Goal: Communication & Community: Participate in discussion

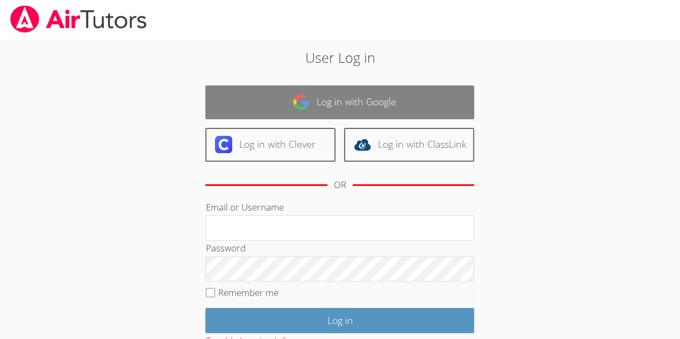
click at [415, 105] on link "Log in with Google" at bounding box center [339, 102] width 269 height 34
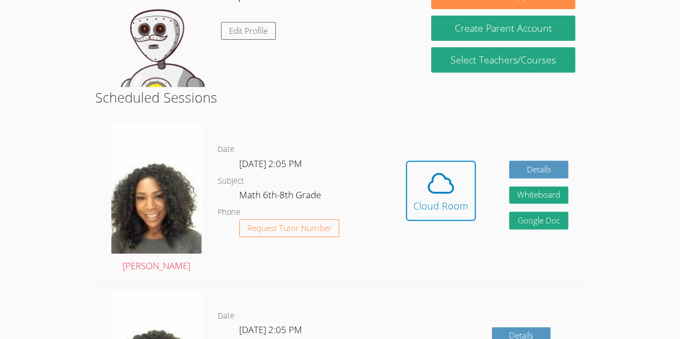
scroll to position [214, 0]
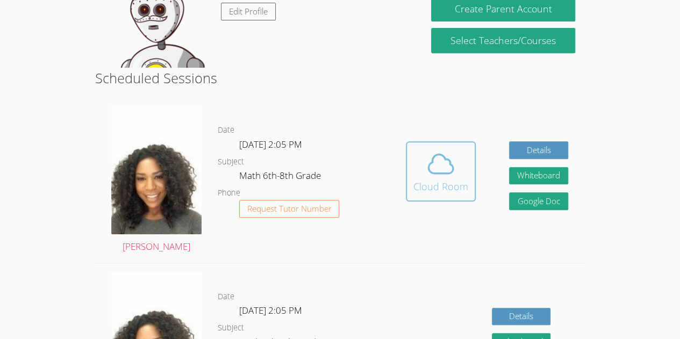
click at [440, 168] on icon at bounding box center [441, 164] width 30 height 30
click at [444, 155] on icon at bounding box center [441, 164] width 30 height 30
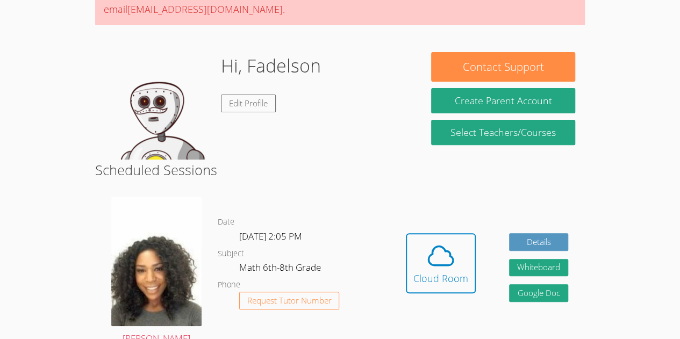
scroll to position [85, 0]
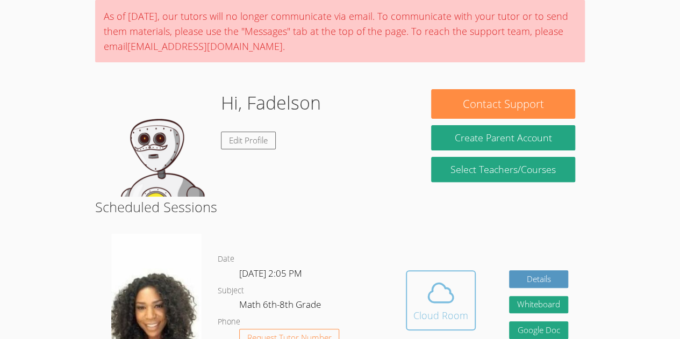
click at [429, 296] on icon at bounding box center [441, 293] width 30 height 30
click at [453, 290] on icon at bounding box center [441, 293] width 30 height 30
click at [467, 317] on button "Cloud Room" at bounding box center [441, 300] width 70 height 60
click at [457, 319] on div "Cloud Room" at bounding box center [440, 315] width 55 height 15
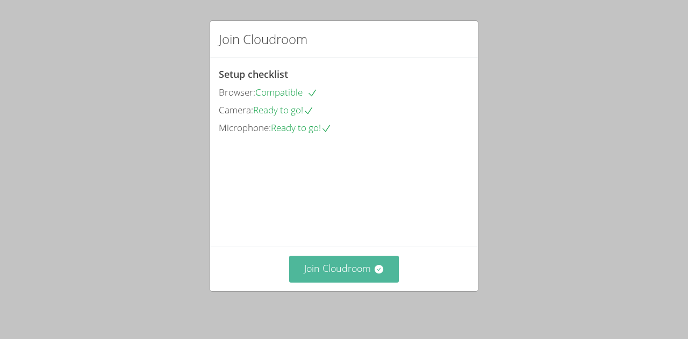
click at [373, 272] on icon at bounding box center [378, 269] width 11 height 11
click at [332, 270] on button "Join Cloudroom" at bounding box center [344, 269] width 110 height 26
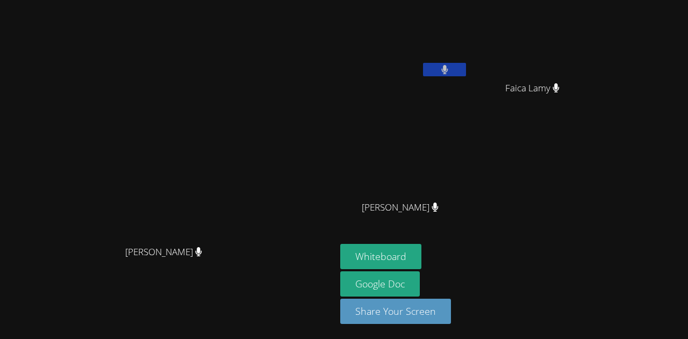
click at [249, 150] on video at bounding box center [168, 148] width 161 height 184
click at [421, 253] on button "Whiteboard" at bounding box center [380, 256] width 81 height 25
click at [468, 15] on video at bounding box center [404, 40] width 128 height 72
click at [88, 209] on video at bounding box center [168, 148] width 161 height 184
click at [438, 210] on span "[PERSON_NAME]" at bounding box center [400, 208] width 77 height 16
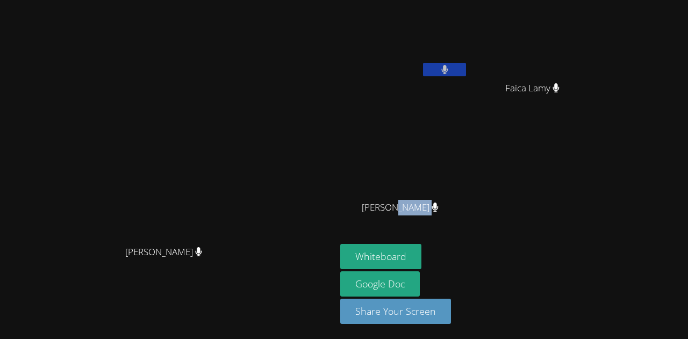
click at [438, 210] on span "[PERSON_NAME]" at bounding box center [400, 208] width 77 height 16
click at [468, 193] on video at bounding box center [404, 160] width 128 height 72
click at [436, 167] on video at bounding box center [404, 160] width 128 height 72
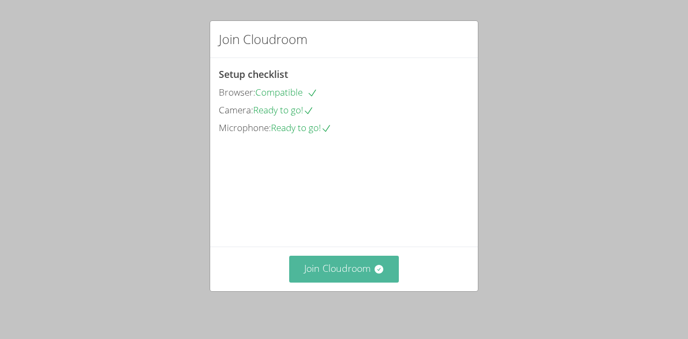
click at [321, 277] on button "Join Cloudroom" at bounding box center [344, 269] width 110 height 26
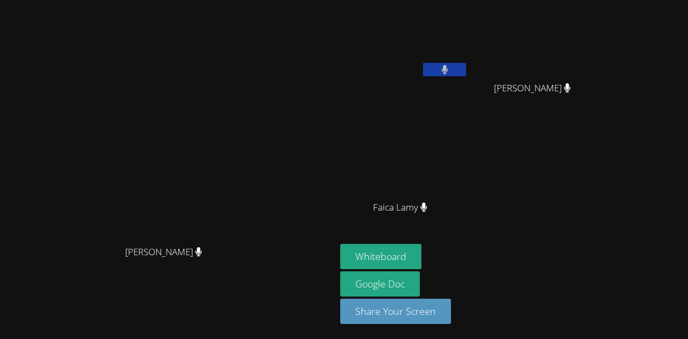
click at [249, 120] on video at bounding box center [168, 148] width 161 height 184
click at [249, 129] on video at bounding box center [168, 148] width 161 height 184
click at [322, 312] on div "[PERSON_NAME] [PERSON_NAME]" at bounding box center [167, 169] width 327 height 330
click at [323, 283] on div "[PERSON_NAME]" at bounding box center [167, 261] width 327 height 43
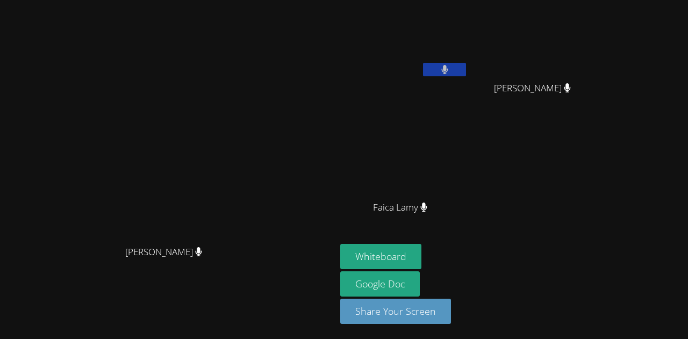
click at [314, 322] on div "Michelle Dupin Michelle Dupin" at bounding box center [167, 169] width 327 height 330
click at [314, 332] on div "Michelle Dupin Michelle Dupin" at bounding box center [167, 169] width 327 height 330
click at [303, 282] on div "[PERSON_NAME]" at bounding box center [167, 261] width 327 height 43
click at [303, 283] on div "[PERSON_NAME]" at bounding box center [167, 261] width 327 height 43
click at [575, 140] on div "Fadelson Revolte Leynie Delva Leynie Delva Faica Lamy Faica Lamy" at bounding box center [470, 121] width 260 height 234
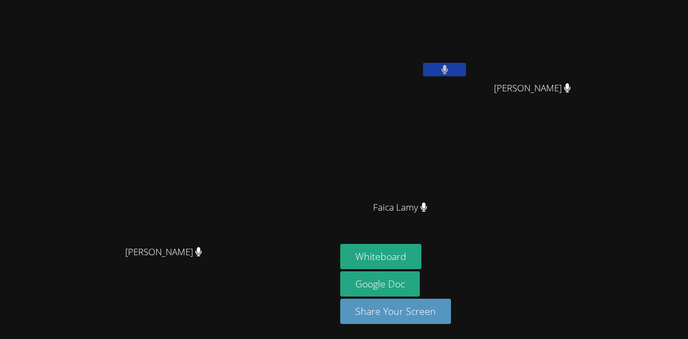
click at [584, 128] on div "Fadelson Revolte Leynie Delva Leynie Delva Faica Lamy Faica Lamy" at bounding box center [470, 121] width 260 height 234
click at [421, 257] on button "Whiteboard" at bounding box center [380, 256] width 81 height 25
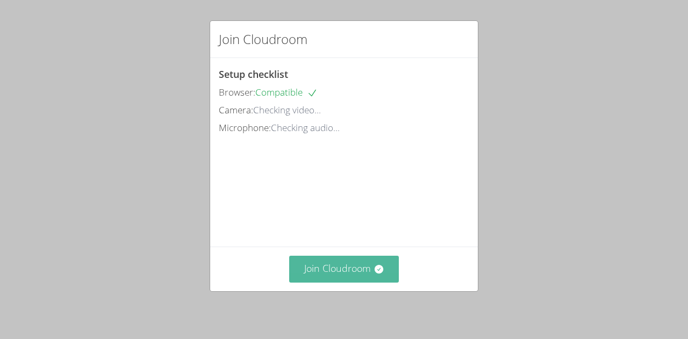
click at [372, 277] on button "Join Cloudroom" at bounding box center [344, 269] width 110 height 26
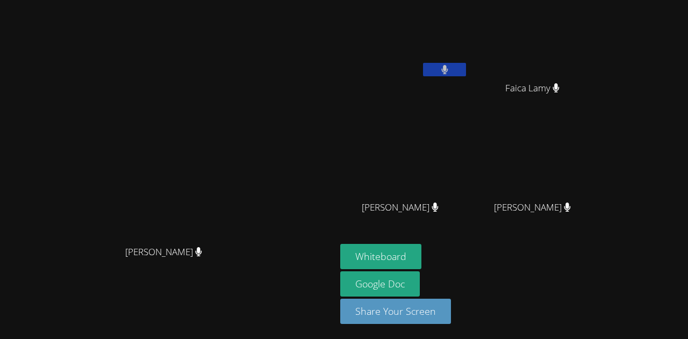
click at [278, 278] on div "[PERSON_NAME]" at bounding box center [167, 261] width 327 height 43
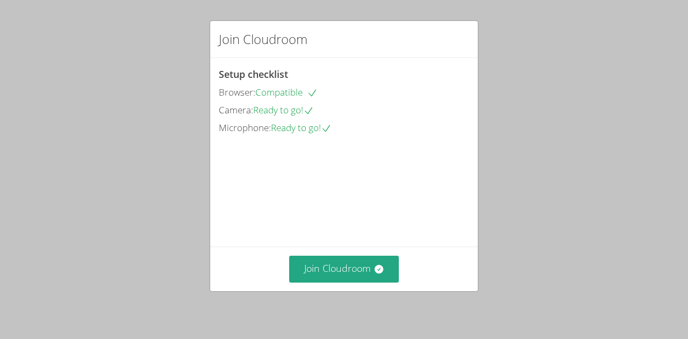
click at [620, 206] on div "Join Cloudroom Setup checklist Browser: Compatible Camera: Ready to go! Microph…" at bounding box center [344, 169] width 688 height 339
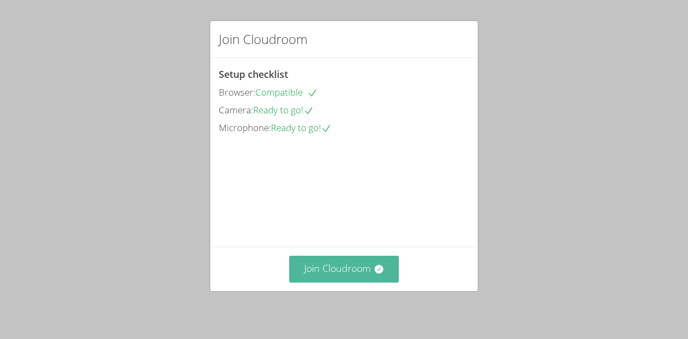
click at [357, 270] on button "Join Cloudroom" at bounding box center [344, 269] width 110 height 26
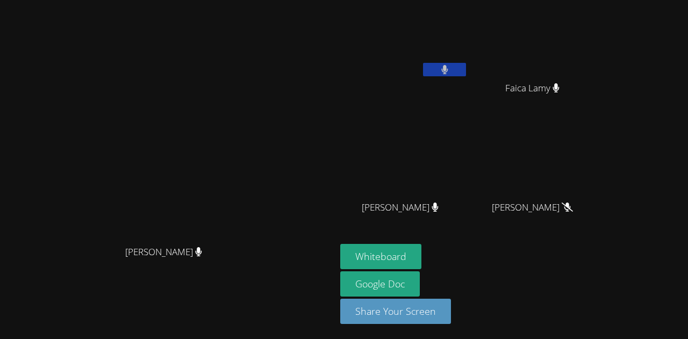
click at [585, 220] on div "[PERSON_NAME]" at bounding box center [536, 217] width 128 height 43
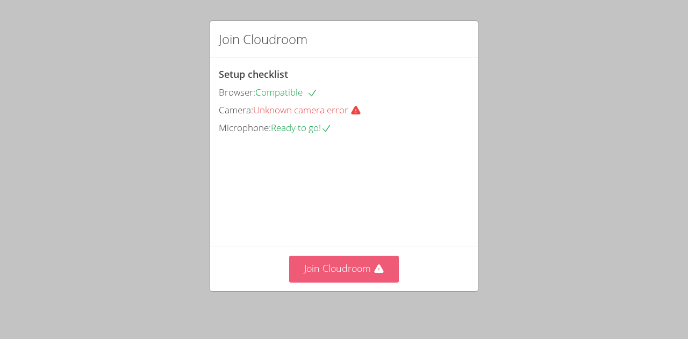
click at [356, 264] on button "Join Cloudroom" at bounding box center [344, 269] width 110 height 26
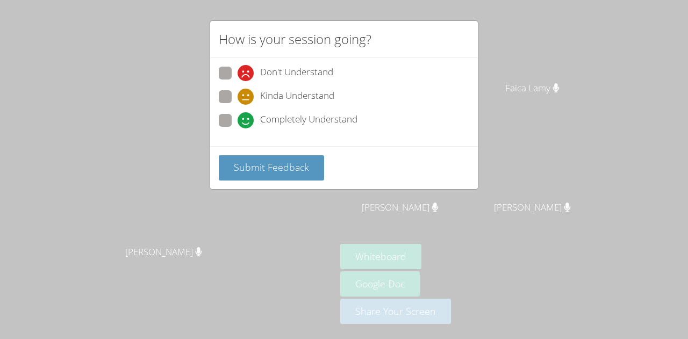
drag, startPoint x: 483, startPoint y: 60, endPoint x: 230, endPoint y: 117, distance: 259.0
click at [238, 128] on span at bounding box center [238, 128] width 0 height 0
click at [238, 117] on input "Completely Understand" at bounding box center [242, 118] width 9 height 9
radio input "true"
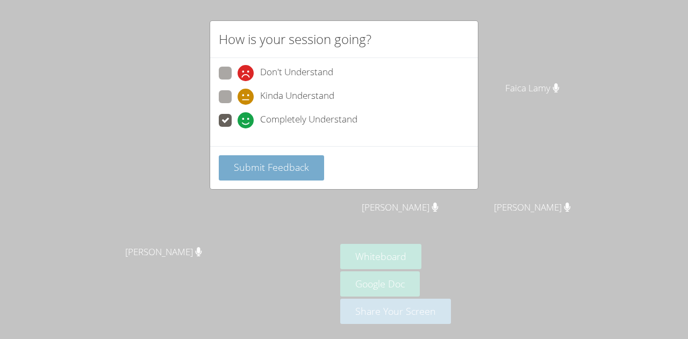
click at [270, 163] on span "Submit Feedback" at bounding box center [271, 167] width 75 height 13
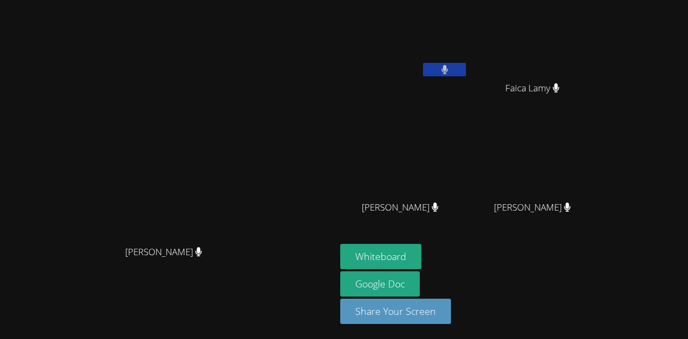
drag, startPoint x: 461, startPoint y: 48, endPoint x: 388, endPoint y: 69, distance: 75.5
click at [249, 69] on video at bounding box center [168, 148] width 161 height 184
click at [249, 56] on video at bounding box center [168, 148] width 161 height 184
click at [581, 156] on video at bounding box center [536, 160] width 128 height 72
click at [600, 134] on video at bounding box center [536, 160] width 128 height 72
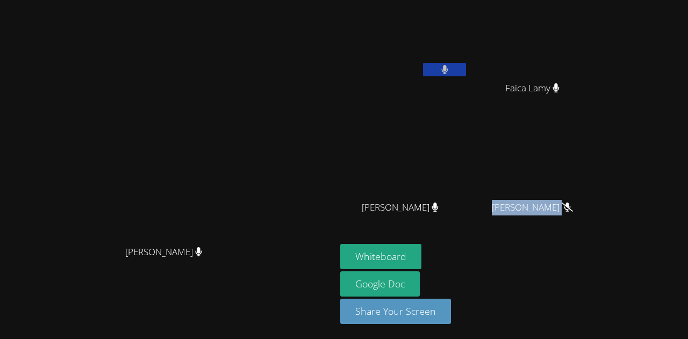
click at [600, 126] on video at bounding box center [536, 160] width 128 height 72
click at [600, 132] on video at bounding box center [536, 160] width 128 height 72
click at [600, 131] on video at bounding box center [536, 160] width 128 height 72
click at [600, 124] on video at bounding box center [536, 160] width 128 height 72
click at [595, 116] on div "Faica Lamy" at bounding box center [536, 97] width 128 height 43
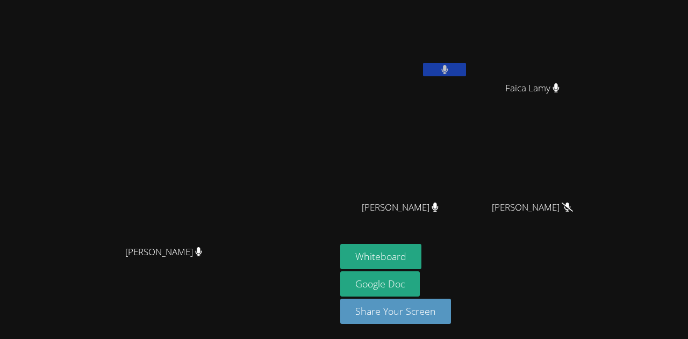
click at [559, 96] on span "Faica Lamy" at bounding box center [532, 89] width 54 height 16
click at [559, 85] on span "Faica Lamy" at bounding box center [532, 89] width 54 height 16
click at [559, 89] on span "Faica Lamy" at bounding box center [532, 89] width 54 height 16
click at [559, 86] on span "Faica Lamy" at bounding box center [532, 89] width 54 height 16
click at [559, 95] on span "Faica Lamy" at bounding box center [532, 89] width 54 height 16
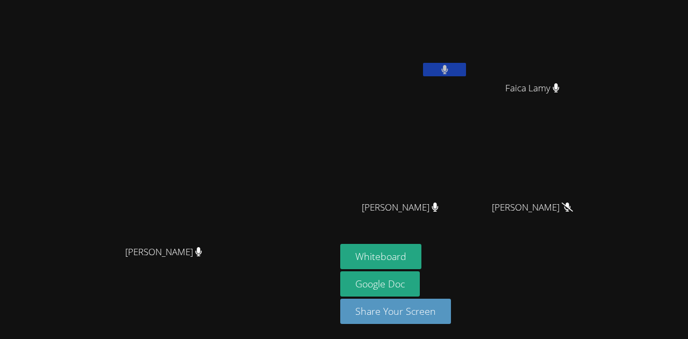
click at [559, 92] on span "Faica Lamy" at bounding box center [532, 89] width 54 height 16
click at [448, 70] on icon at bounding box center [444, 69] width 6 height 9
click at [466, 72] on button at bounding box center [444, 69] width 43 height 13
click at [448, 69] on icon at bounding box center [444, 69] width 7 height 9
click at [448, 74] on icon at bounding box center [444, 69] width 7 height 9
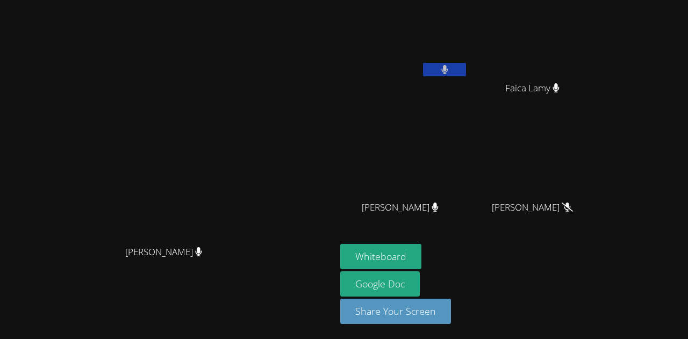
click at [466, 71] on button at bounding box center [444, 69] width 43 height 13
click at [466, 70] on button at bounding box center [444, 69] width 43 height 13
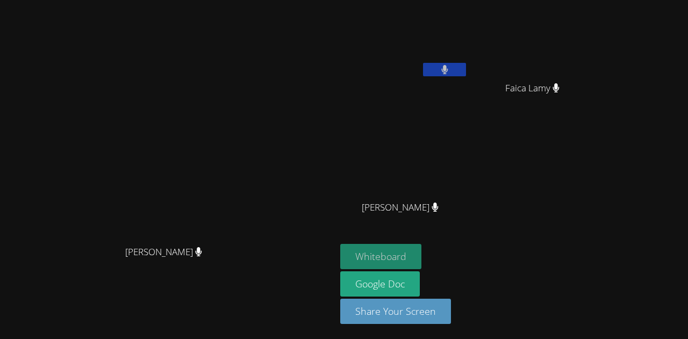
click at [421, 264] on button "Whiteboard" at bounding box center [380, 256] width 81 height 25
